Goal: Information Seeking & Learning: Learn about a topic

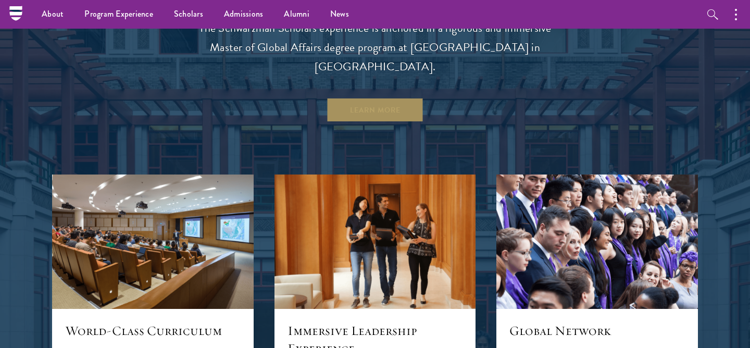
scroll to position [919, 0]
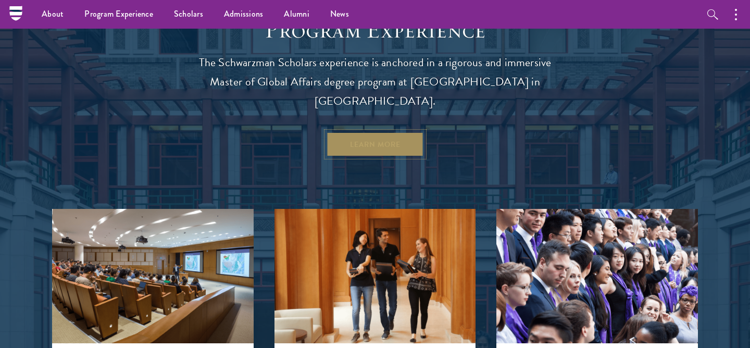
click at [357, 132] on link "Learn More" at bounding box center [374, 144] width 97 height 25
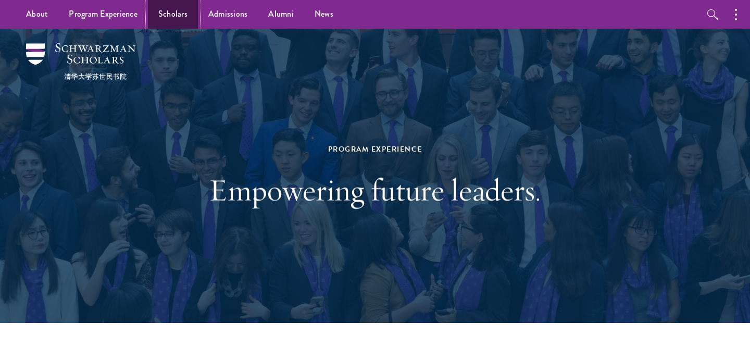
click at [183, 14] on link "Scholars" at bounding box center [173, 14] width 50 height 29
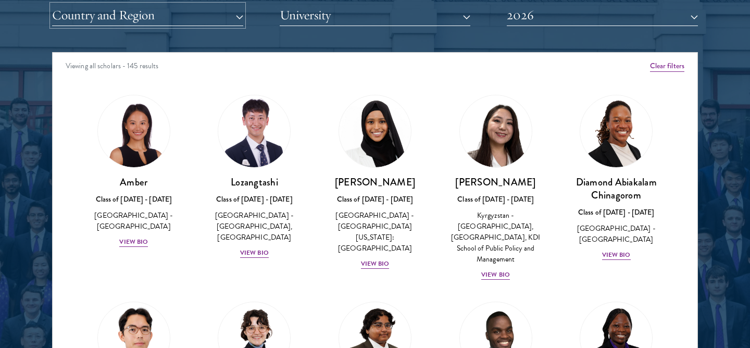
click at [221, 9] on button "Country and Region" at bounding box center [147, 15] width 191 height 21
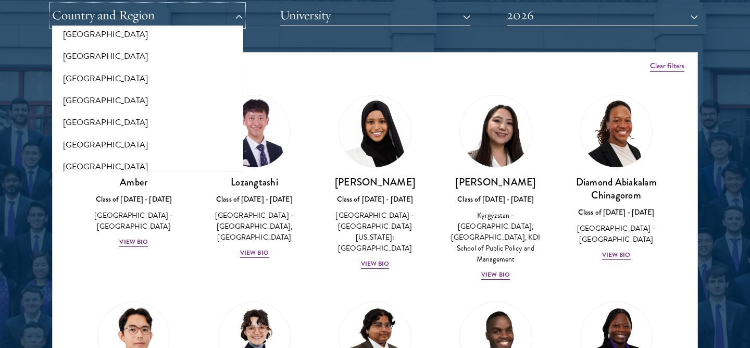
scroll to position [2139, 0]
click at [178, 91] on button "[GEOGRAPHIC_DATA]" at bounding box center [147, 102] width 185 height 22
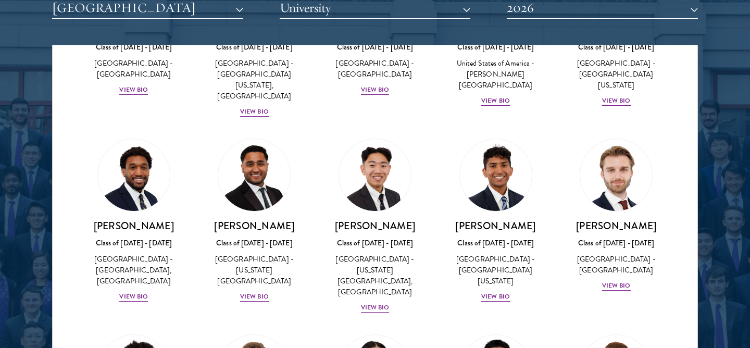
scroll to position [1785, 0]
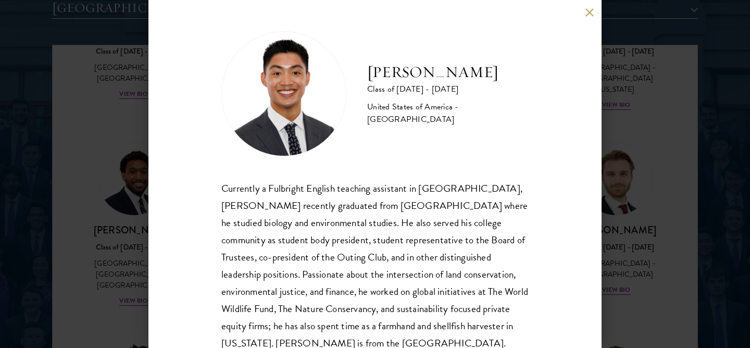
scroll to position [35, 0]
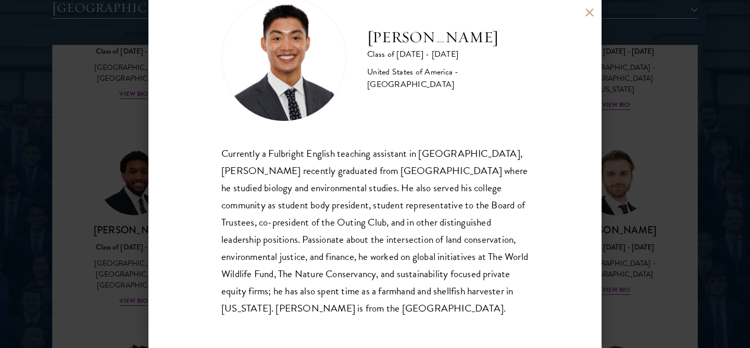
click at [590, 15] on button at bounding box center [589, 12] width 9 height 9
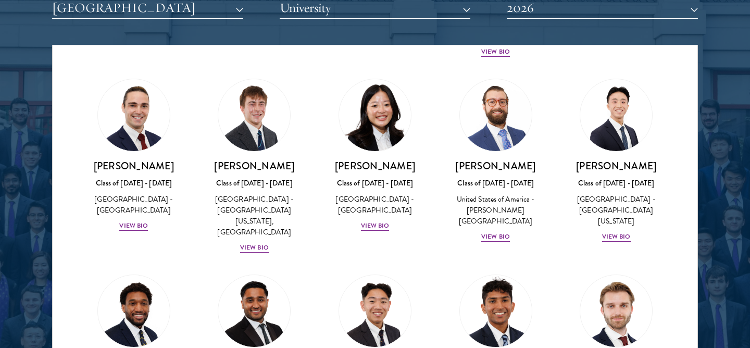
scroll to position [1587, 0]
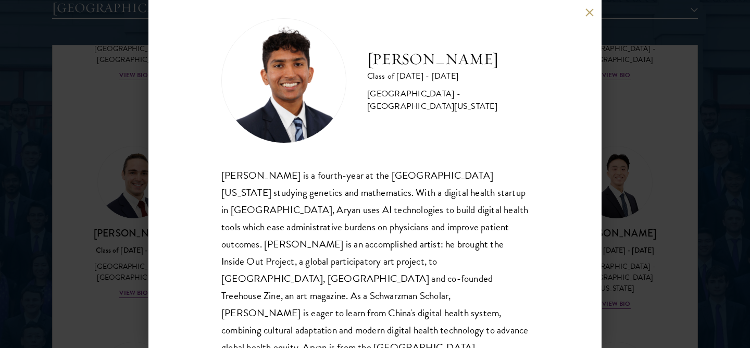
scroll to position [18, 0]
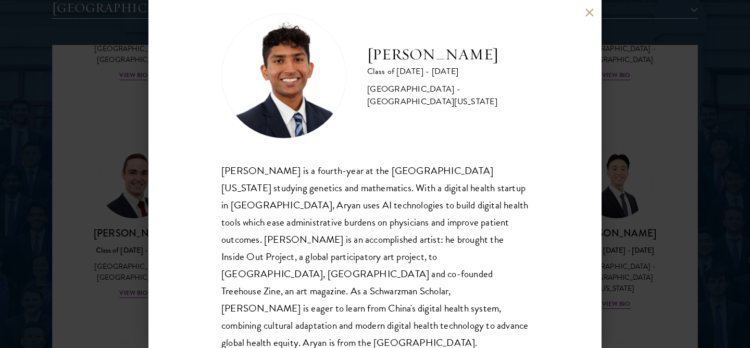
click at [583, 12] on div "Aryan Thakur Class of 2025 - 2026 United States of America - University of Geor…" at bounding box center [374, 174] width 453 height 348
click at [585, 13] on button at bounding box center [589, 12] width 9 height 9
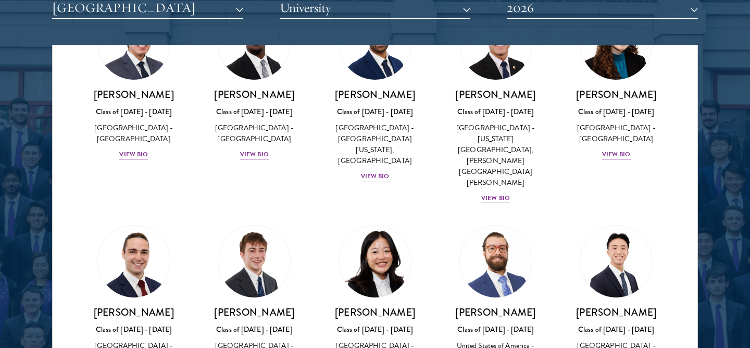
scroll to position [1420, 0]
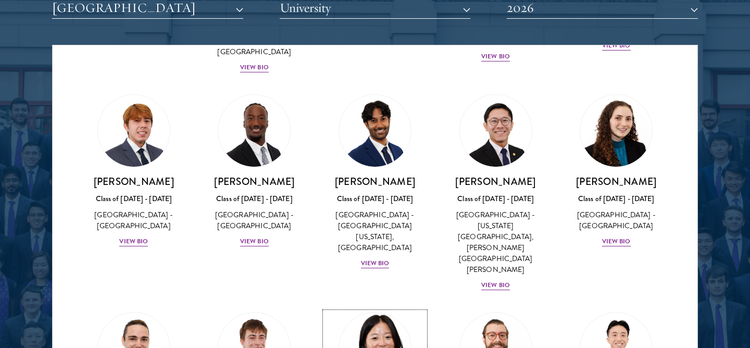
click at [372, 309] on img at bounding box center [374, 348] width 79 height 79
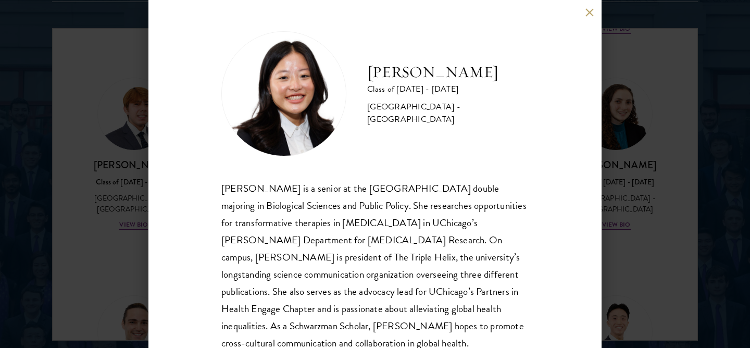
click at [593, 12] on button at bounding box center [589, 12] width 9 height 9
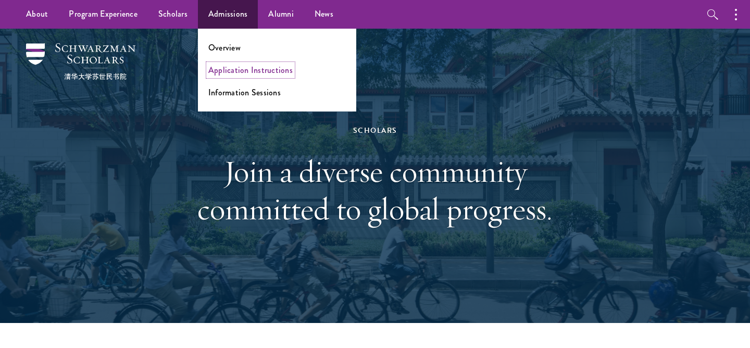
click at [244, 67] on link "Application Instructions" at bounding box center [250, 70] width 84 height 12
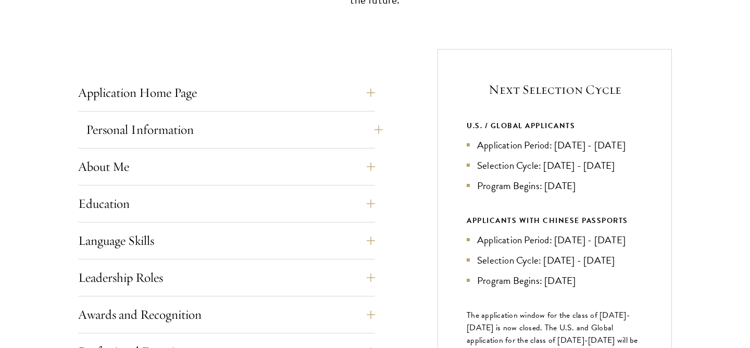
scroll to position [389, 0]
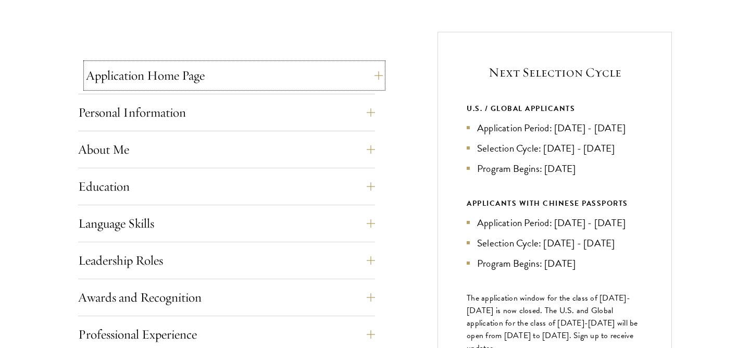
click at [363, 73] on button "Application Home Page" at bounding box center [234, 75] width 297 height 25
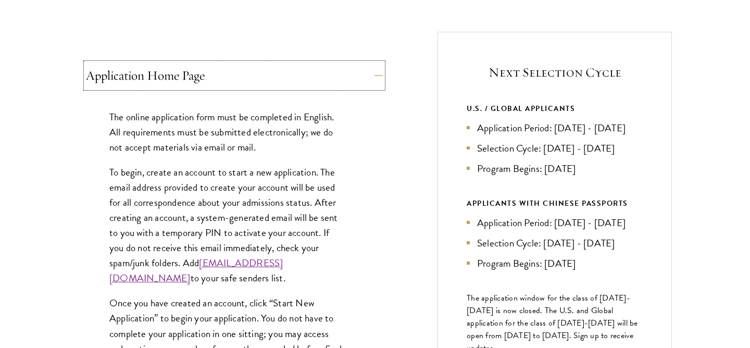
click at [363, 73] on button "Application Home Page" at bounding box center [234, 75] width 297 height 25
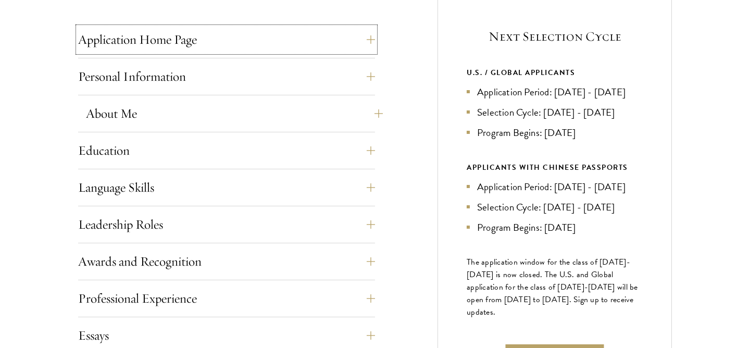
scroll to position [459, 0]
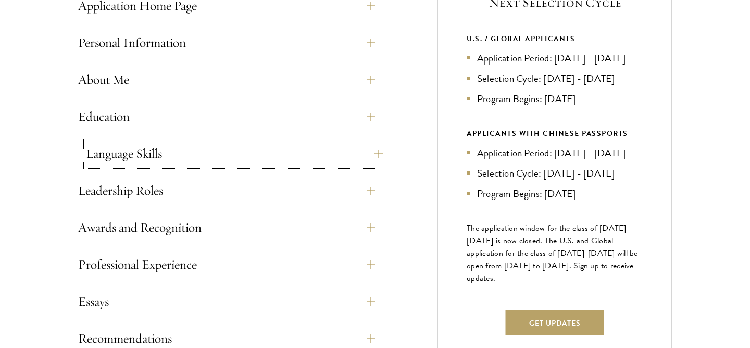
click at [371, 155] on button "Language Skills" at bounding box center [234, 153] width 297 height 25
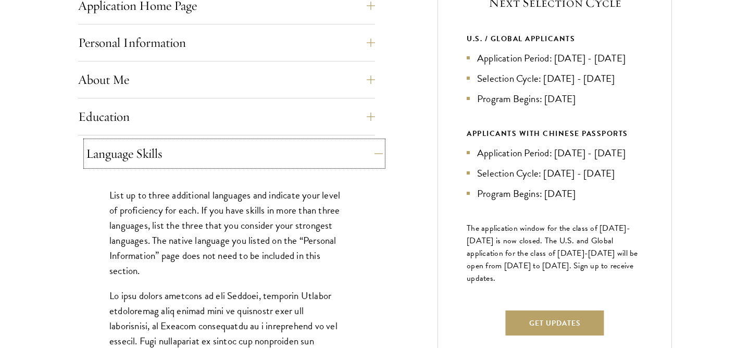
scroll to position [573, 0]
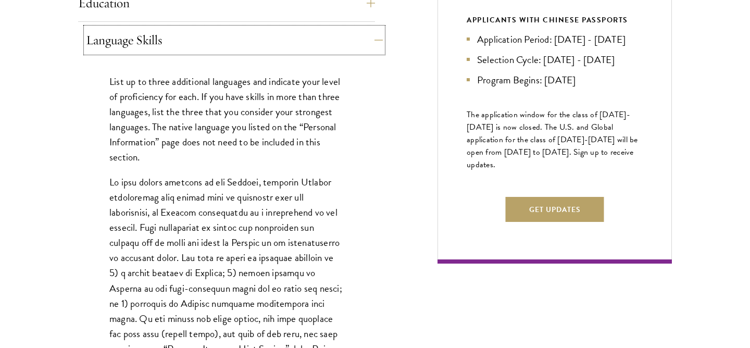
click at [367, 42] on button "Language Skills" at bounding box center [234, 40] width 297 height 25
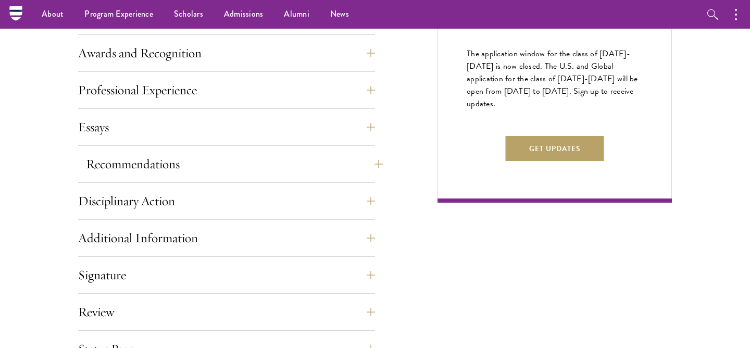
scroll to position [610, 0]
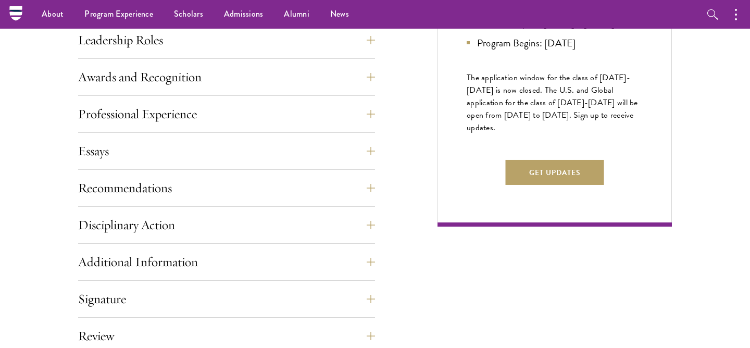
click at [361, 58] on div "Leadership Roles This section is an opportunity to showcase up to five leadersh…" at bounding box center [226, 43] width 297 height 31
click at [361, 56] on div "Leadership Roles This section is an opportunity to showcase up to five leadersh…" at bounding box center [226, 43] width 297 height 31
click at [367, 45] on button "Leadership Roles" at bounding box center [234, 40] width 297 height 25
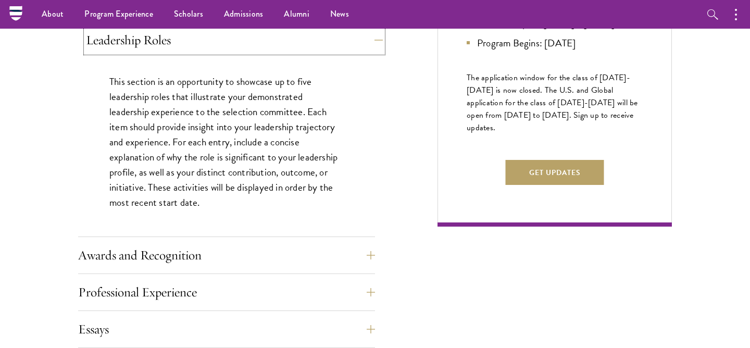
click at [367, 45] on button "Leadership Roles" at bounding box center [234, 40] width 297 height 25
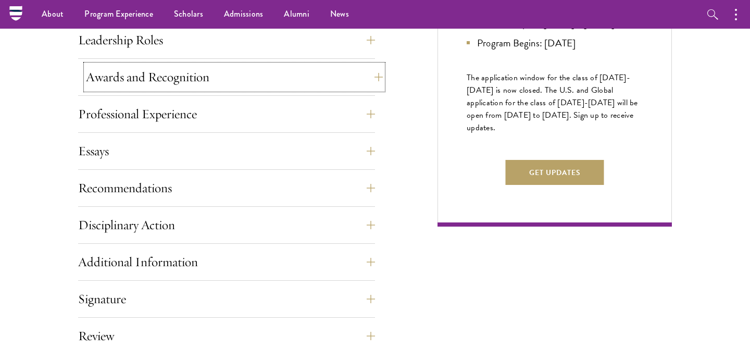
click at [370, 71] on button "Awards and Recognition" at bounding box center [234, 77] width 297 height 25
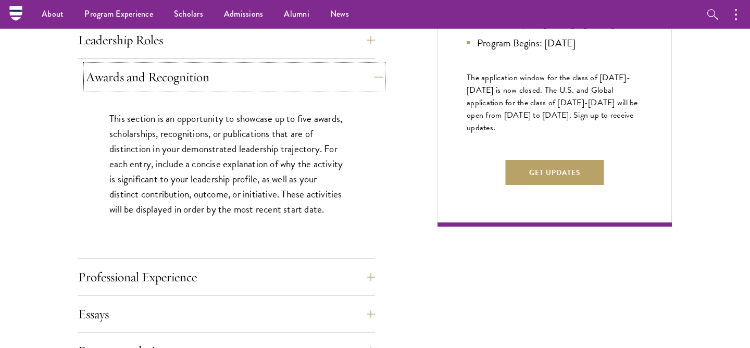
click at [370, 71] on button "Awards and Recognition" at bounding box center [234, 77] width 297 height 25
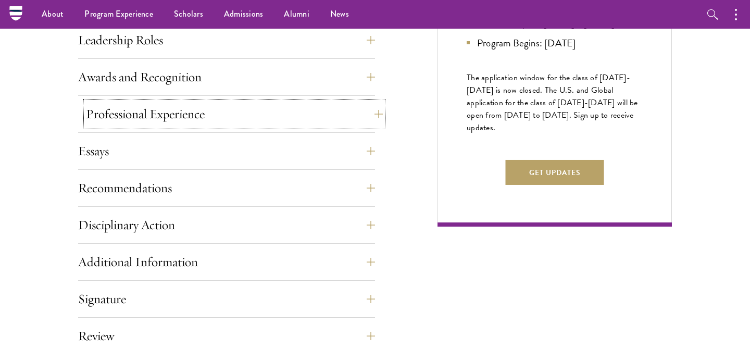
click at [372, 119] on button "Professional Experience" at bounding box center [234, 114] width 297 height 25
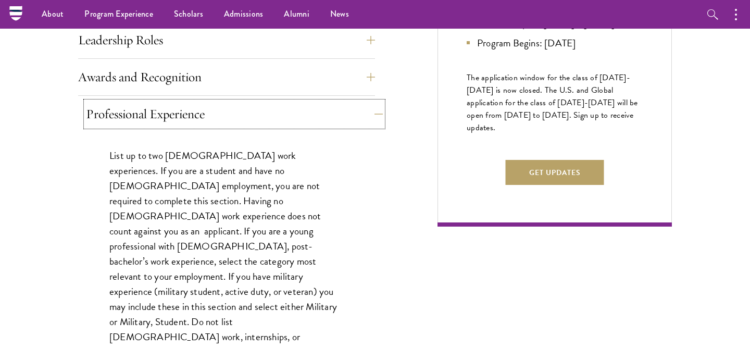
click at [372, 119] on button "Professional Experience" at bounding box center [234, 114] width 297 height 25
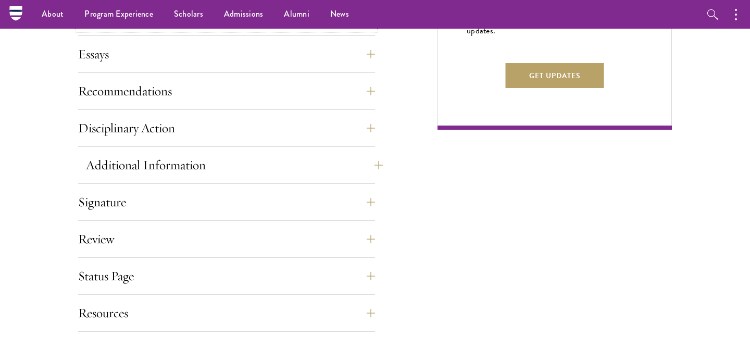
scroll to position [703, 0]
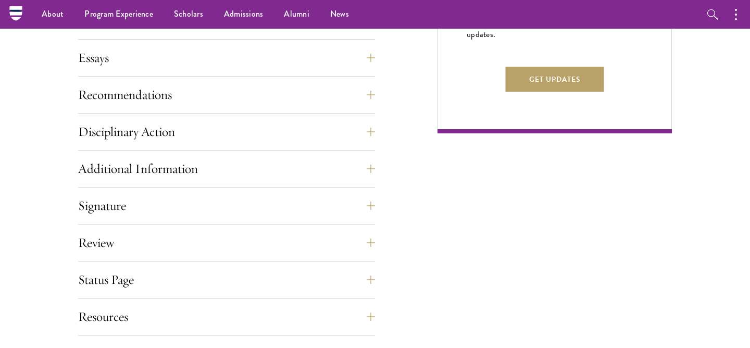
click at [357, 80] on div "Application Home Page The online application form must be completed in English.…" at bounding box center [226, 43] width 297 height 586
click at [357, 84] on button "Recommendations" at bounding box center [234, 94] width 297 height 25
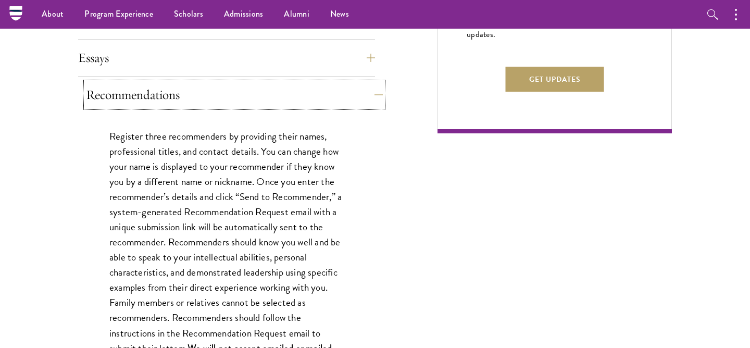
click at [360, 89] on button "Recommendations" at bounding box center [234, 94] width 297 height 25
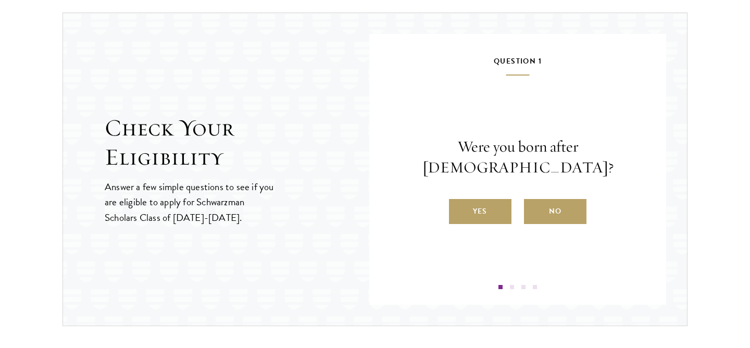
scroll to position [1107, 0]
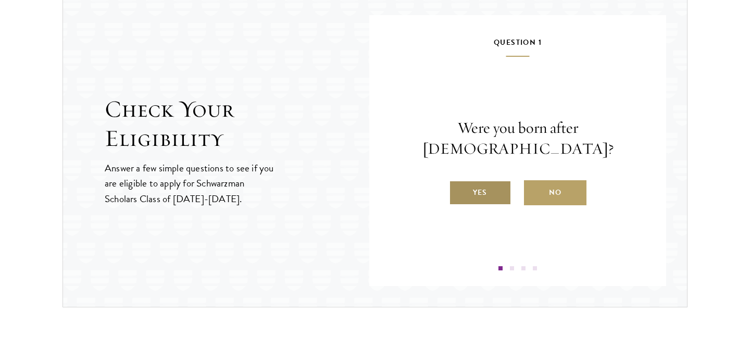
click at [502, 180] on label "Yes" at bounding box center [480, 192] width 62 height 25
click at [458, 181] on input "Yes" at bounding box center [453, 185] width 9 height 9
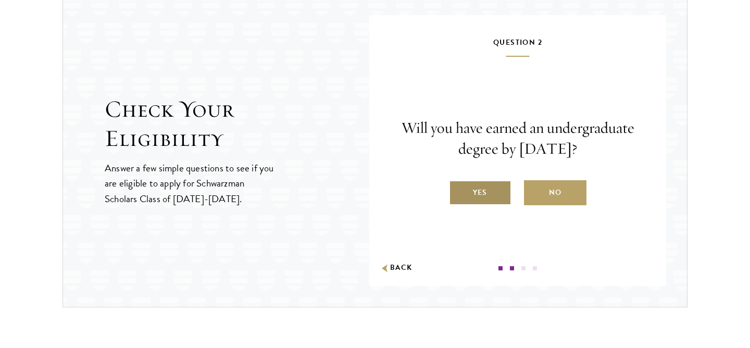
click at [503, 188] on label "Yes" at bounding box center [480, 192] width 62 height 25
click at [458, 188] on input "Yes" at bounding box center [453, 185] width 9 height 9
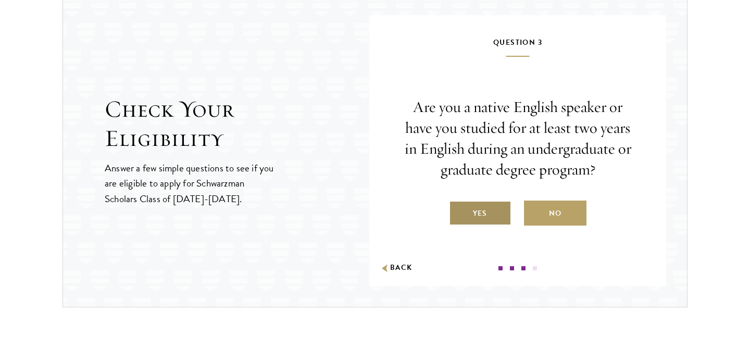
click at [500, 209] on label "Yes" at bounding box center [480, 212] width 62 height 25
click at [458, 209] on input "Yes" at bounding box center [453, 206] width 9 height 9
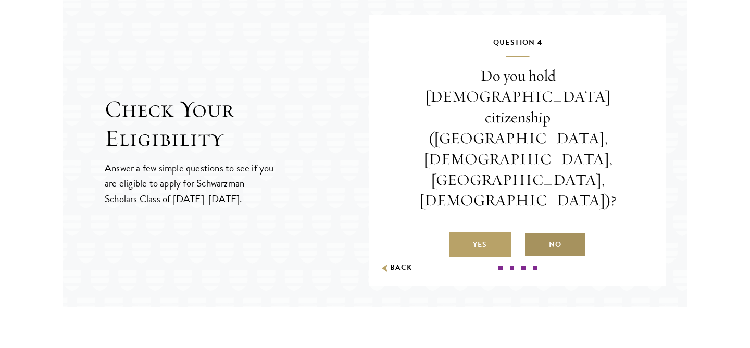
click at [537, 232] on label "No" at bounding box center [555, 244] width 62 height 25
click at [533, 233] on input "No" at bounding box center [528, 237] width 9 height 9
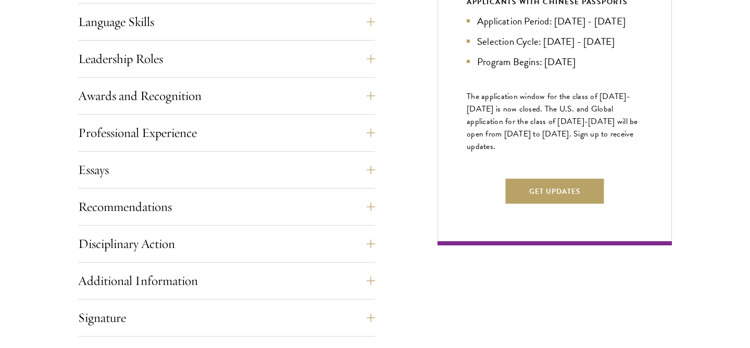
scroll to position [0, 0]
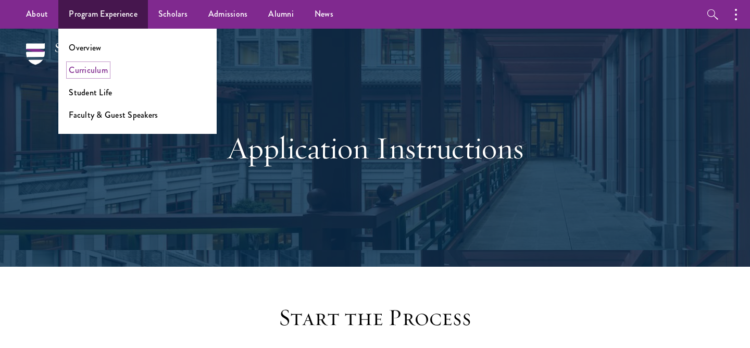
click at [100, 68] on link "Curriculum" at bounding box center [88, 70] width 39 height 12
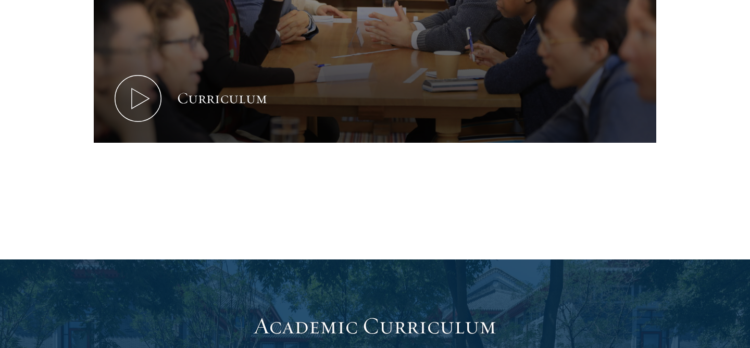
scroll to position [658, 0]
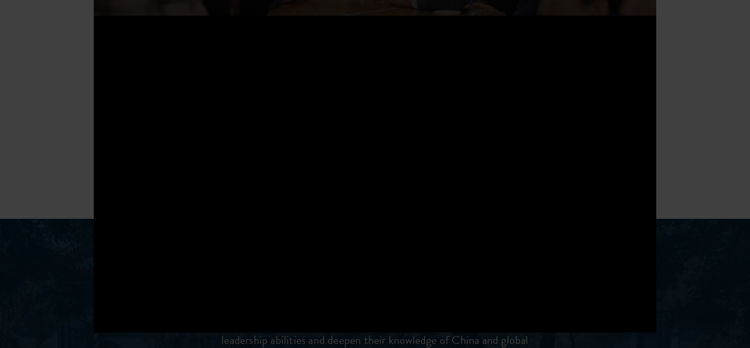
click at [727, 65] on div at bounding box center [375, 174] width 750 height 348
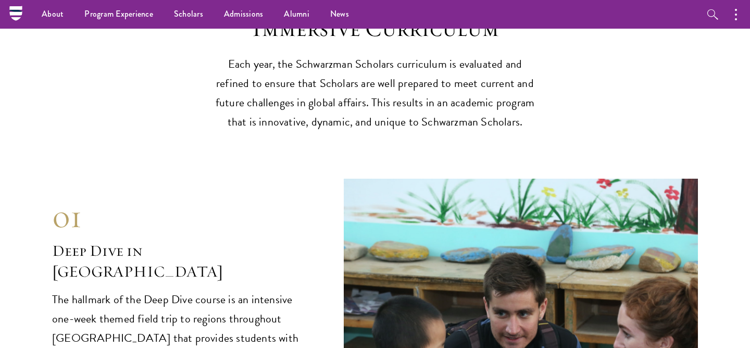
scroll to position [3762, 0]
